Goal: Obtain resource: Download file/media

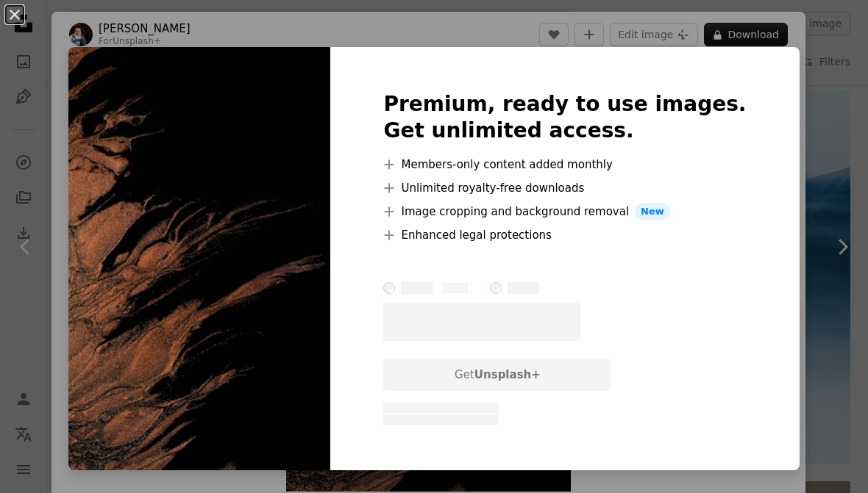
scroll to position [83, 0]
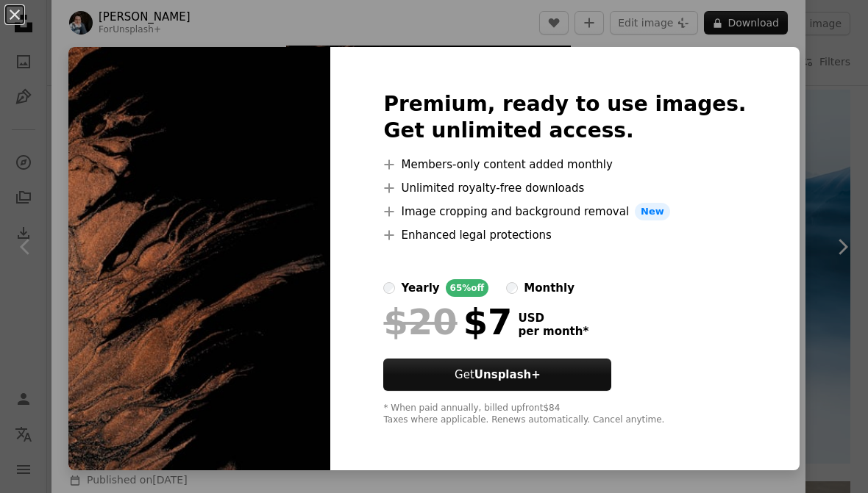
click at [767, 95] on div "An X shape Premium, ready to use images. Get unlimited access. A plus sign Memb…" at bounding box center [434, 246] width 868 height 493
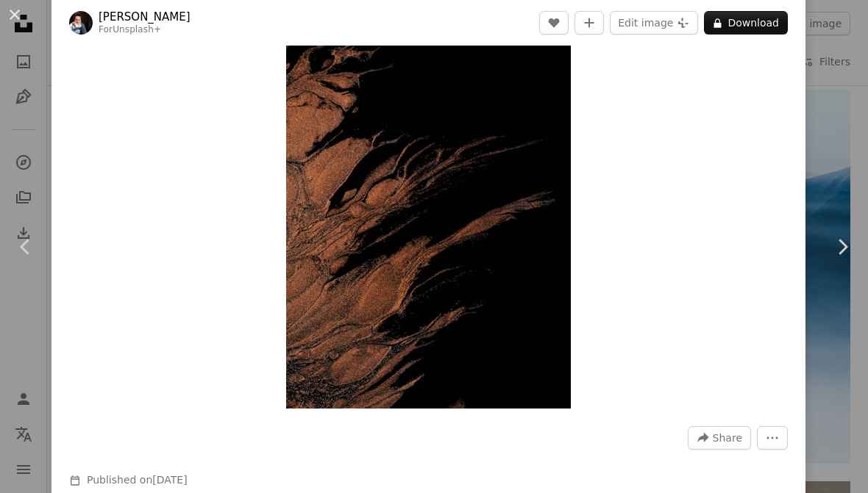
click at [757, 30] on button "A lock Download" at bounding box center [746, 23] width 84 height 24
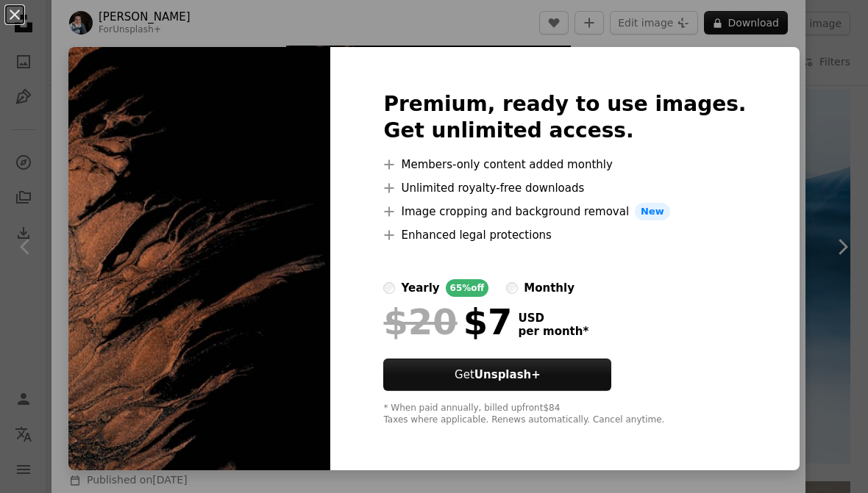
click at [768, 133] on div "An X shape Premium, ready to use images. Get unlimited access. A plus sign Memb…" at bounding box center [434, 246] width 868 height 493
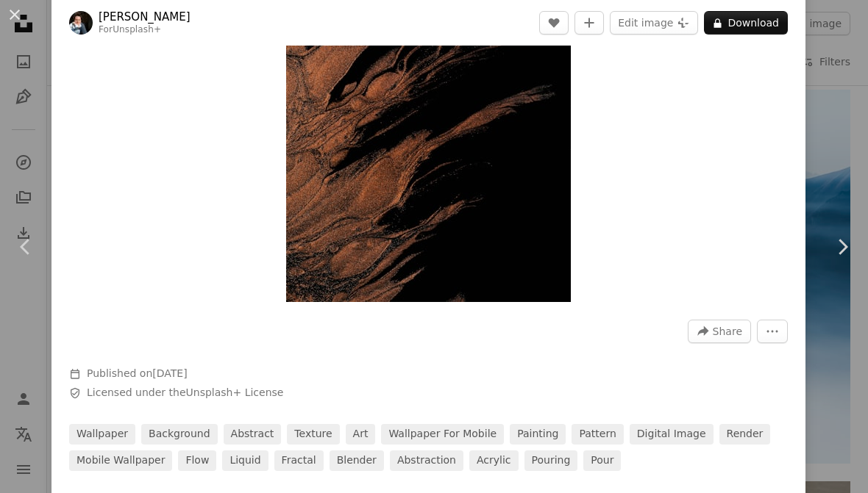
scroll to position [190, 0]
click at [587, 150] on div "Zoom in" at bounding box center [428, 89] width 754 height 442
click at [791, 104] on div "Zoom in" at bounding box center [428, 89] width 754 height 442
click at [823, 146] on div "An X shape Chevron left Chevron right [PERSON_NAME] For Unsplash+ A heart A plu…" at bounding box center [434, 246] width 868 height 493
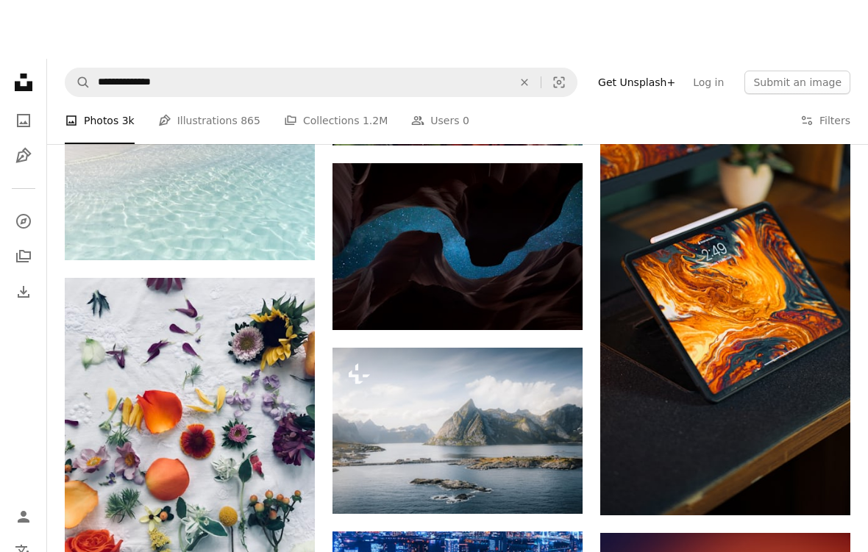
scroll to position [16193, 0]
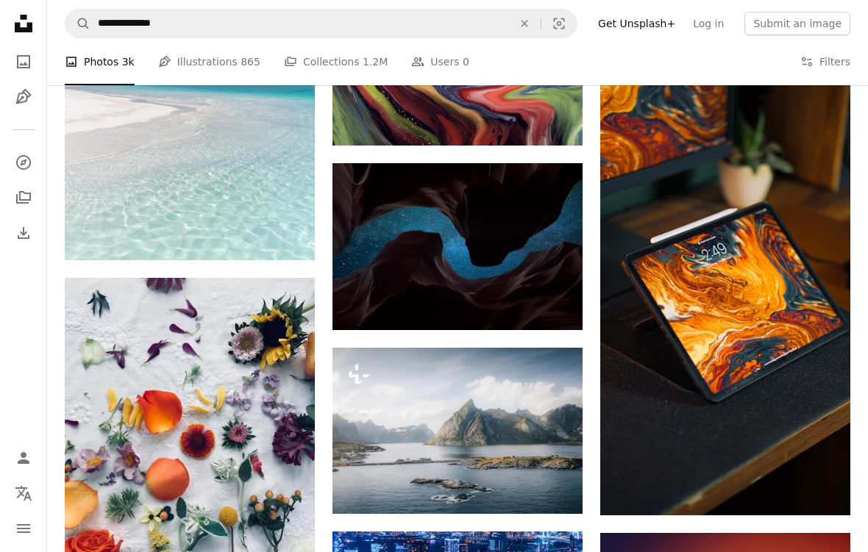
click at [676, 477] on link "[PERSON_NAME]" at bounding box center [690, 484] width 92 height 15
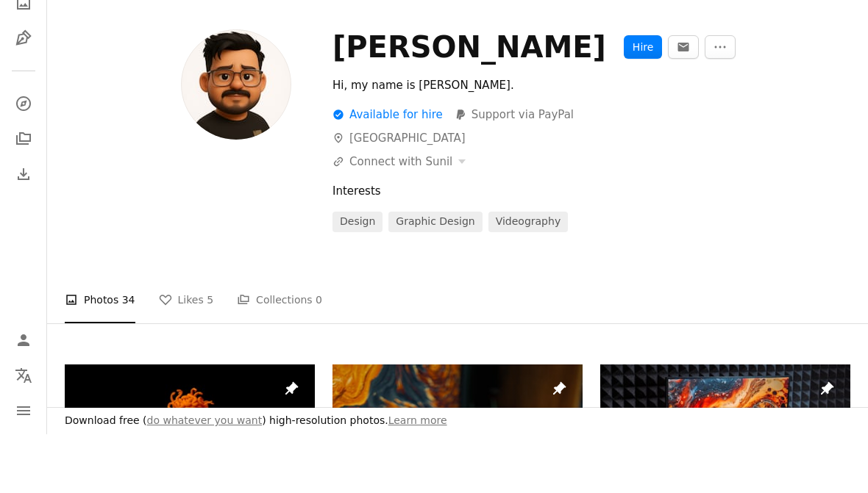
scroll to position [59, 0]
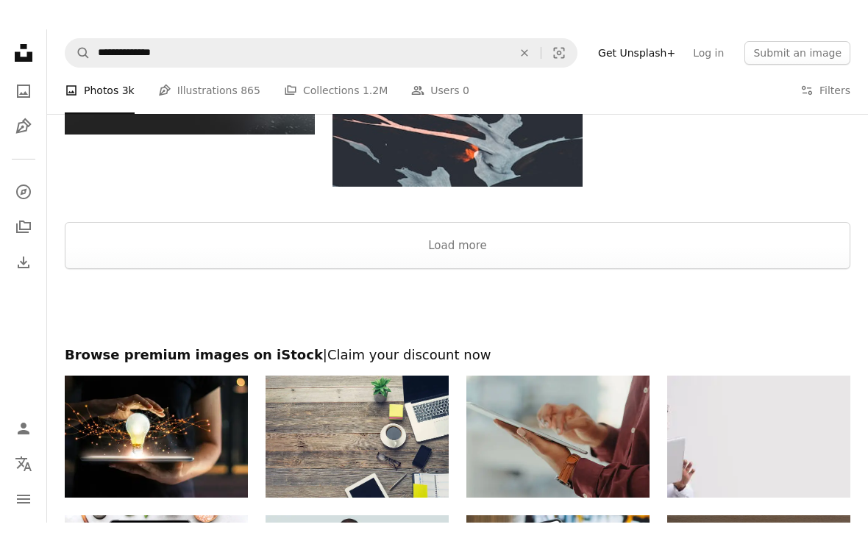
scroll to position [19128, 0]
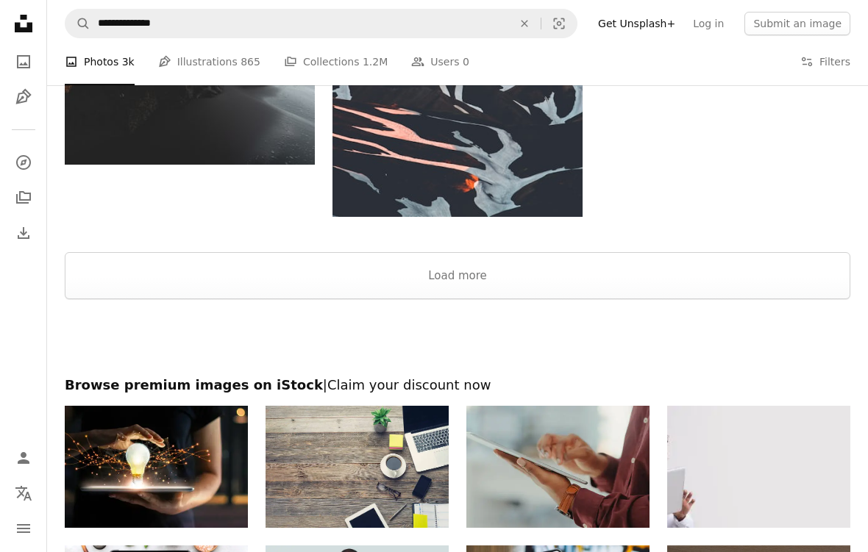
click at [787, 271] on button "Load more" at bounding box center [457, 275] width 785 height 47
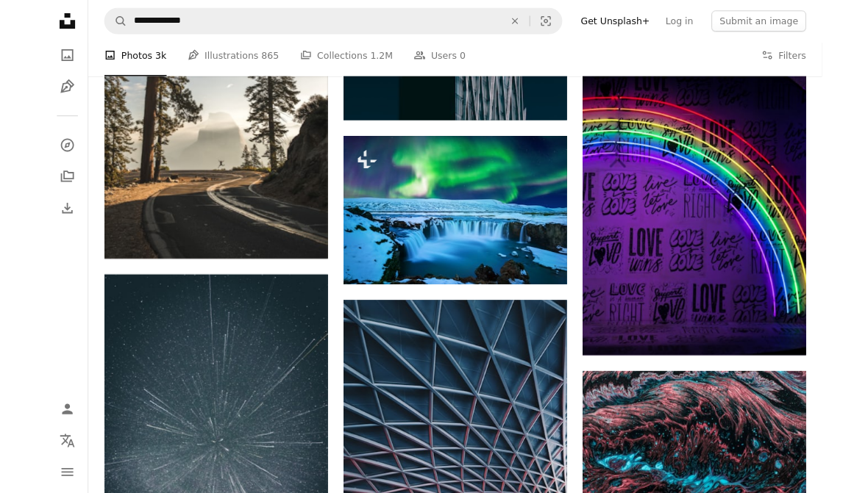
scroll to position [50282, 0]
